Goal: Task Accomplishment & Management: Manage account settings

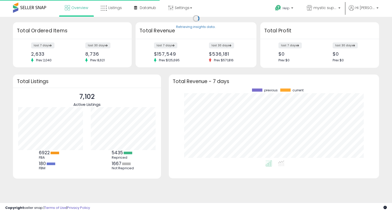
scroll to position [72, 200]
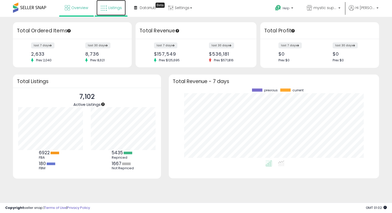
click at [112, 11] on link "Listings" at bounding box center [110, 8] width 29 height 16
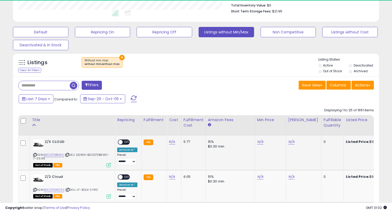
scroll to position [106, 212]
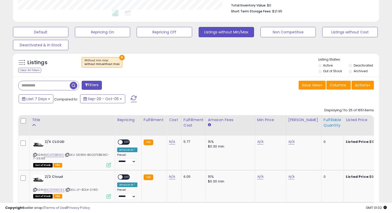
click at [324, 124] on div "Fulfillable Quantity" at bounding box center [332, 122] width 18 height 11
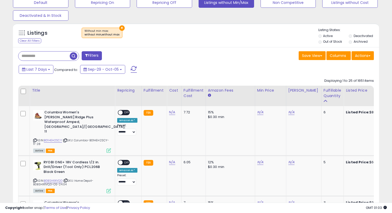
scroll to position [167, 0]
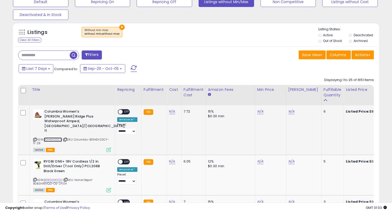
click at [56, 138] on link "B01HEH2SCY" at bounding box center [53, 140] width 18 height 4
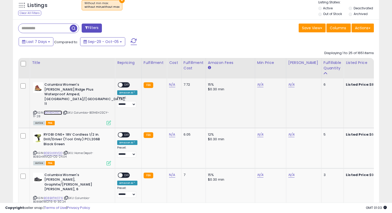
scroll to position [195, 0]
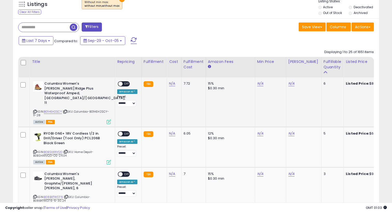
drag, startPoint x: 75, startPoint y: 103, endPoint x: 107, endPoint y: 103, distance: 32.4
click at [107, 110] on span "| SKU: Columbia-B01HEH2SCY-11-28" at bounding box center [71, 114] width 76 height 8
click at [39, 110] on span "| SKU: Columbia-B01HEH2SCY-11-28" at bounding box center [71, 114] width 76 height 8
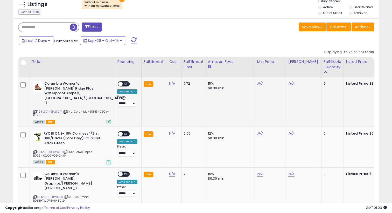
click at [38, 110] on span "| SKU: Columbia-B01HEH2SCY-11-28" at bounding box center [71, 114] width 76 height 8
click at [289, 83] on link "N/A" at bounding box center [291, 83] width 6 height 5
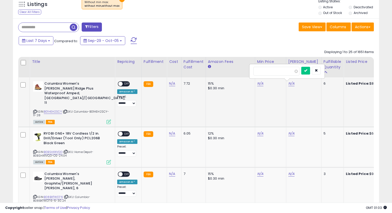
type input "*****"
click button "submit" at bounding box center [305, 71] width 9 height 8
click at [257, 81] on link "N/A" at bounding box center [260, 83] width 6 height 5
type input "*****"
click button "submit" at bounding box center [274, 71] width 9 height 8
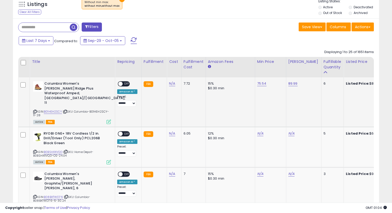
click at [127, 81] on div "ON OFF" at bounding box center [124, 83] width 12 height 5
click at [126, 82] on div "ON OFF" at bounding box center [124, 83] width 12 height 5
click at [124, 83] on span "OFF" at bounding box center [127, 84] width 8 height 4
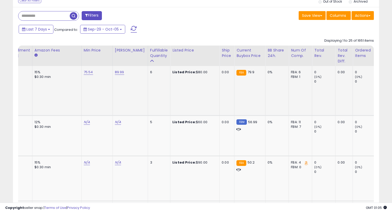
scroll to position [0, 0]
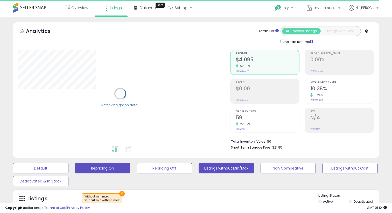
click at [112, 166] on button "Repricing On" at bounding box center [102, 168] width 55 height 10
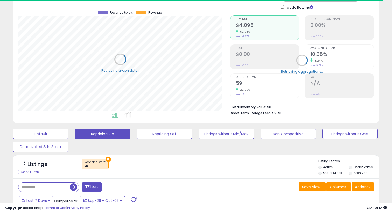
scroll to position [37, 0]
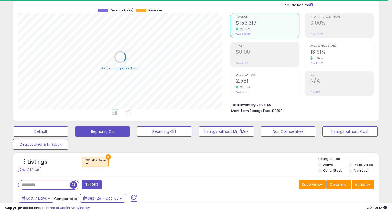
click at [106, 159] on button "×" at bounding box center [107, 156] width 5 height 5
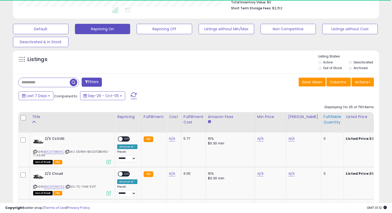
click at [323, 116] on div "Fulfillable Quantity" at bounding box center [332, 119] width 18 height 11
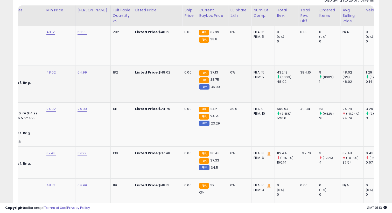
scroll to position [0, 0]
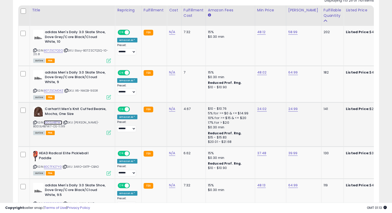
click at [52, 123] on link "B0D3J4B7W7" at bounding box center [53, 122] width 18 height 4
copy link "B0D3J4B7W7"
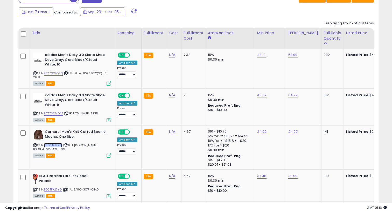
scroll to position [143, 0]
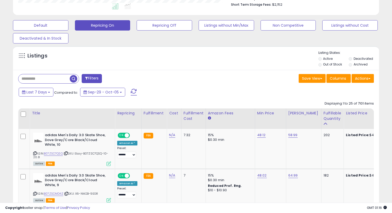
click at [320, 63] on li "Out of Stock" at bounding box center [333, 65] width 30 height 6
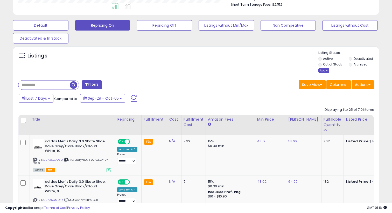
click at [320, 72] on div "Apply" at bounding box center [323, 70] width 11 height 5
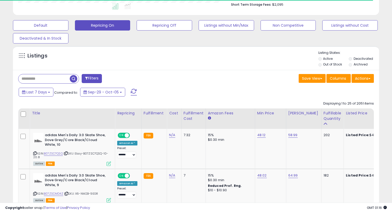
click at [92, 76] on button "Filters" at bounding box center [92, 78] width 20 height 9
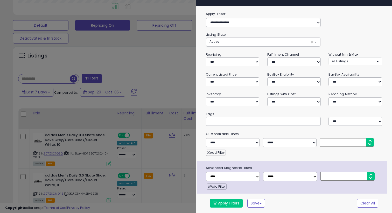
scroll to position [106, 212]
click at [224, 178] on select "**********" at bounding box center [233, 176] width 54 height 9
select select "********"
click at [206, 172] on select "**********" at bounding box center [233, 176] width 54 height 9
click at [285, 181] on div "Add Filter" at bounding box center [296, 185] width 180 height 9
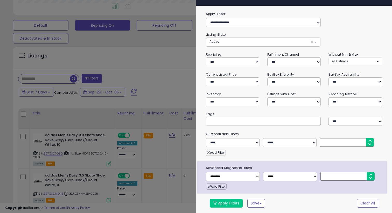
click at [285, 181] on div "Add Filter" at bounding box center [296, 185] width 180 height 9
click at [285, 178] on select "**********" at bounding box center [290, 176] width 54 height 9
select select "*"
click at [263, 172] on select "**********" at bounding box center [290, 176] width 54 height 9
click at [328, 182] on div "Add Filter" at bounding box center [296, 185] width 180 height 9
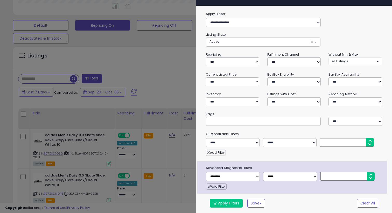
click at [329, 179] on input "number" at bounding box center [347, 176] width 54 height 9
type input "*"
click at [240, 206] on button "Apply Filters" at bounding box center [226, 203] width 33 height 9
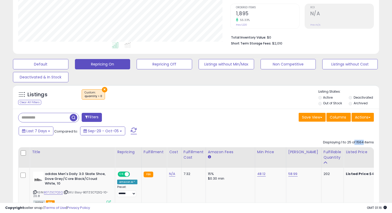
drag, startPoint x: 353, startPoint y: 142, endPoint x: 363, endPoint y: 141, distance: 10.1
click at [363, 141] on div "Displaying 1 to 25 of 1564 items" at bounding box center [348, 142] width 51 height 5
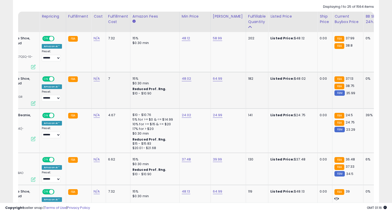
scroll to position [0, 76]
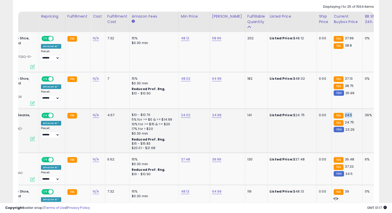
drag, startPoint x: 344, startPoint y: 115, endPoint x: 338, endPoint y: 114, distance: 6.0
click at [345, 114] on span "24.5" at bounding box center [349, 115] width 8 height 5
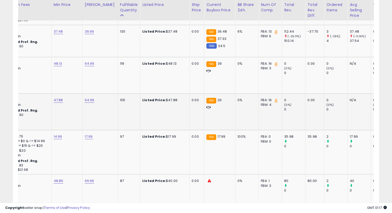
scroll to position [0, 0]
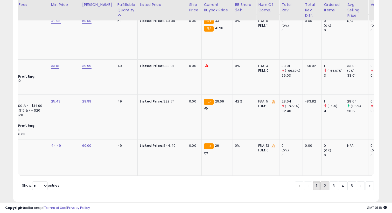
click at [323, 190] on link "2" at bounding box center [324, 186] width 9 height 9
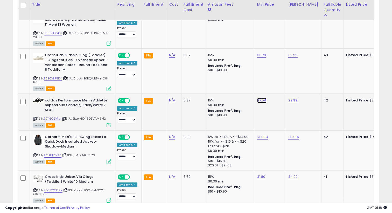
click at [260, 100] on link "27.54" at bounding box center [261, 100] width 9 height 5
click at [245, 90] on input "*****" at bounding box center [246, 88] width 46 height 9
type input "*****"
click button "submit" at bounding box center [275, 88] width 9 height 8
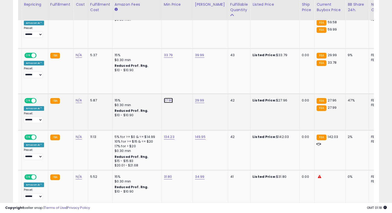
click at [167, 99] on link "27.99" at bounding box center [168, 100] width 9 height 5
type input "*****"
click button "submit" at bounding box center [182, 88] width 9 height 8
click at [278, 102] on td "Listed Price: $27.96" at bounding box center [274, 112] width 49 height 37
click at [270, 102] on div "Listed Price: $27.96" at bounding box center [273, 100] width 43 height 5
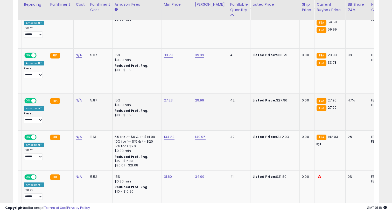
click at [272, 101] on div "Listed Price: $27.96" at bounding box center [273, 100] width 43 height 5
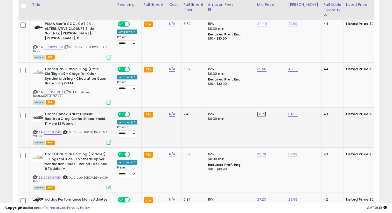
click at [262, 114] on link "58.79" at bounding box center [261, 114] width 9 height 5
click at [231, 102] on input "*****" at bounding box center [246, 101] width 46 height 9
click at [242, 101] on input "*****" at bounding box center [246, 101] width 46 height 9
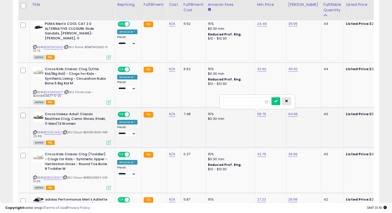
click at [291, 103] on button "button" at bounding box center [286, 101] width 9 height 8
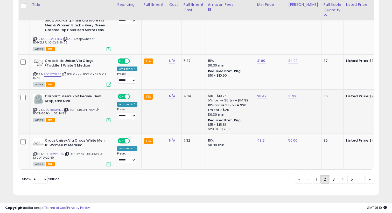
scroll to position [1122, 0]
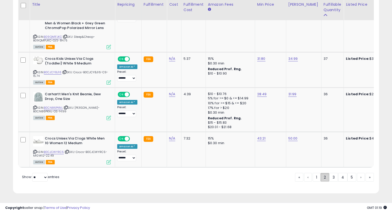
click at [325, 177] on link "2" at bounding box center [324, 177] width 9 height 9
click at [329, 177] on link "3" at bounding box center [333, 177] width 9 height 9
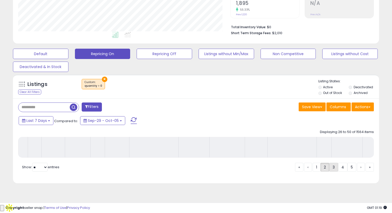
scroll to position [104, 0]
